Goal: Browse casually: Explore the website without a specific task or goal

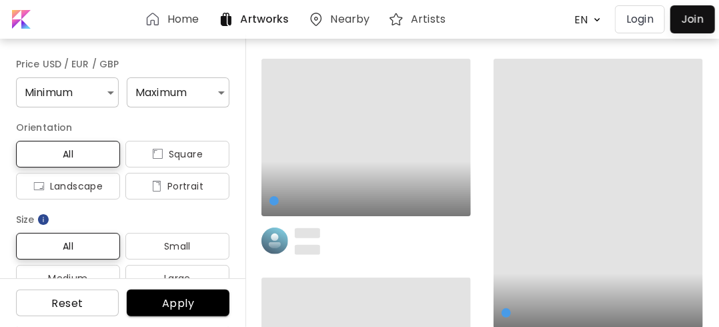
click at [639, 21] on p "Login" at bounding box center [639, 19] width 27 height 16
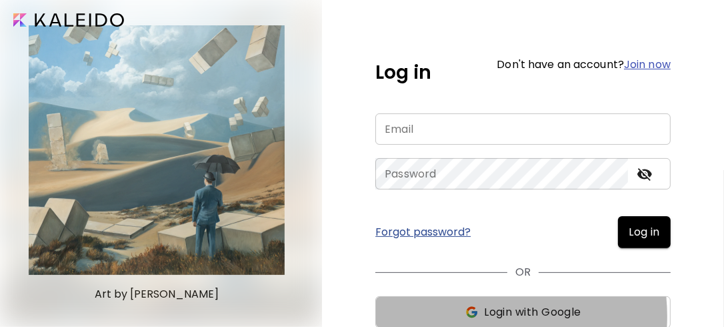
click at [484, 316] on span "Login with Google" at bounding box center [532, 312] width 97 height 16
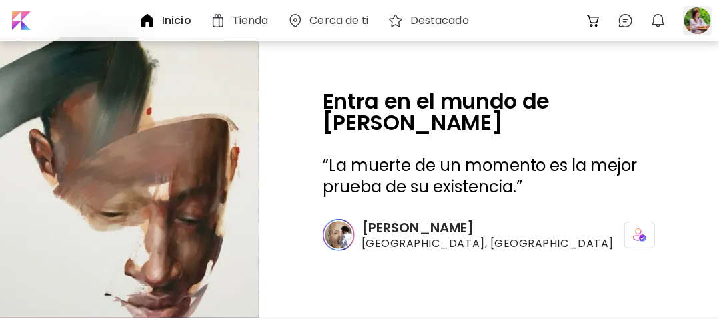
click at [693, 20] on div at bounding box center [697, 20] width 29 height 29
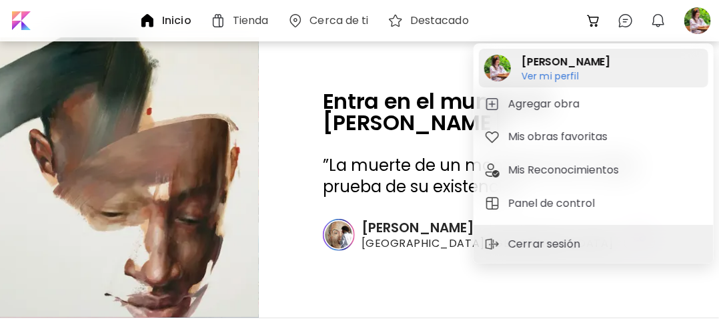
click at [551, 76] on h6 "Ver mi perfil" at bounding box center [565, 76] width 89 height 12
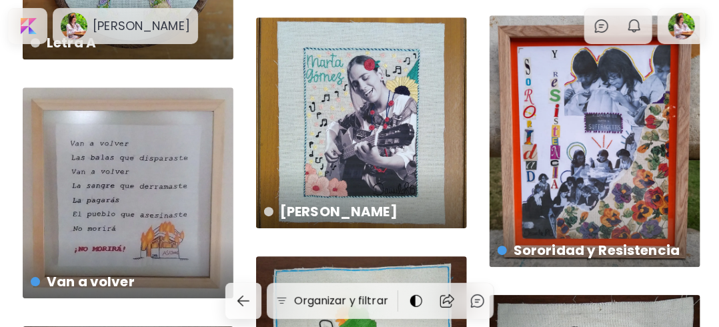
scroll to position [1297, 0]
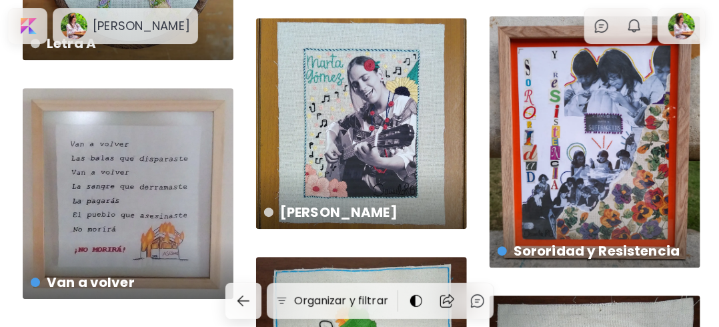
click at [349, 147] on div "Marta Gómez disponible | 16 x 20 cm" at bounding box center [361, 123] width 211 height 211
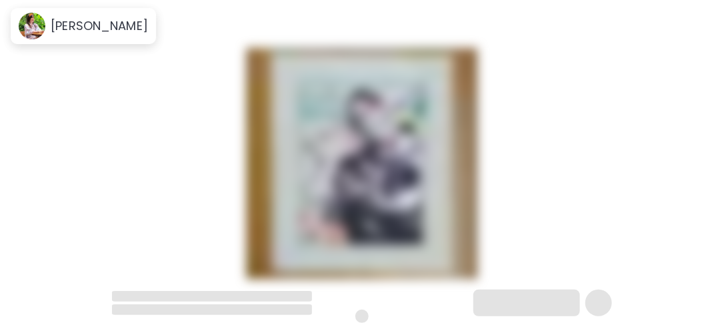
scroll to position [101, 0]
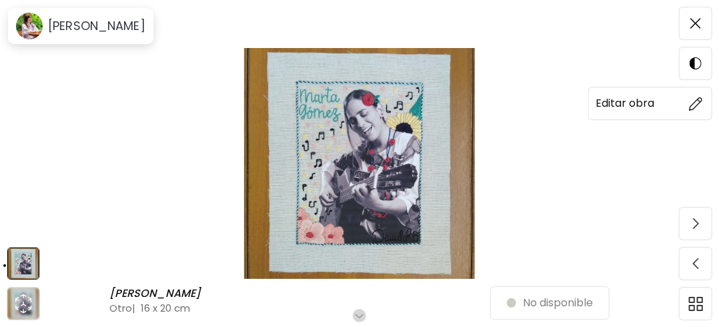
click at [691, 109] on img at bounding box center [696, 104] width 14 height 14
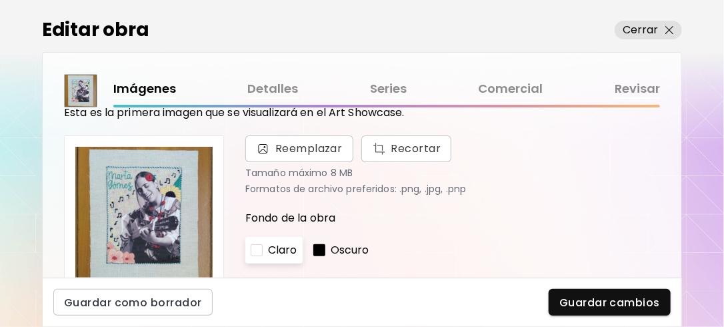
scroll to position [61, 0]
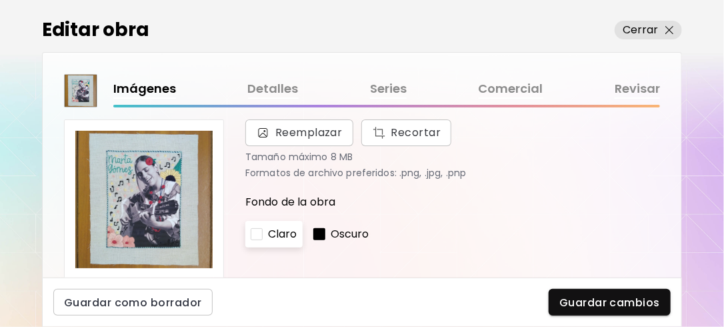
click at [139, 219] on img at bounding box center [143, 199] width 137 height 137
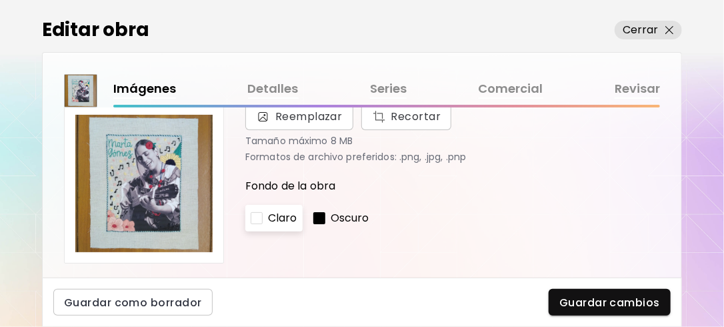
scroll to position [77, 0]
click at [163, 207] on img at bounding box center [143, 183] width 137 height 137
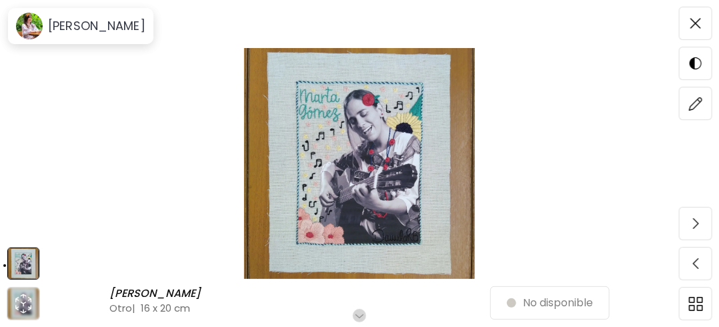
click at [365, 169] on img at bounding box center [359, 163] width 607 height 231
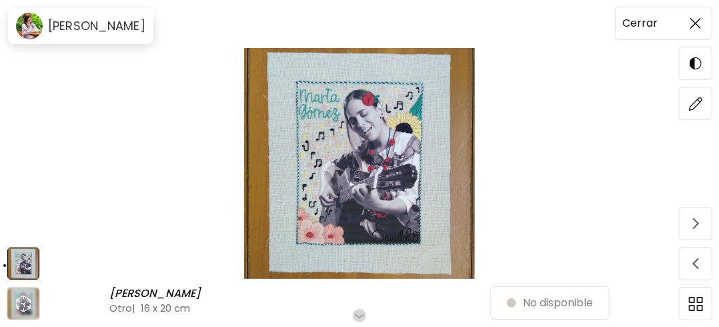
click at [687, 21] on span at bounding box center [695, 23] width 28 height 28
